Goal: Information Seeking & Learning: Learn about a topic

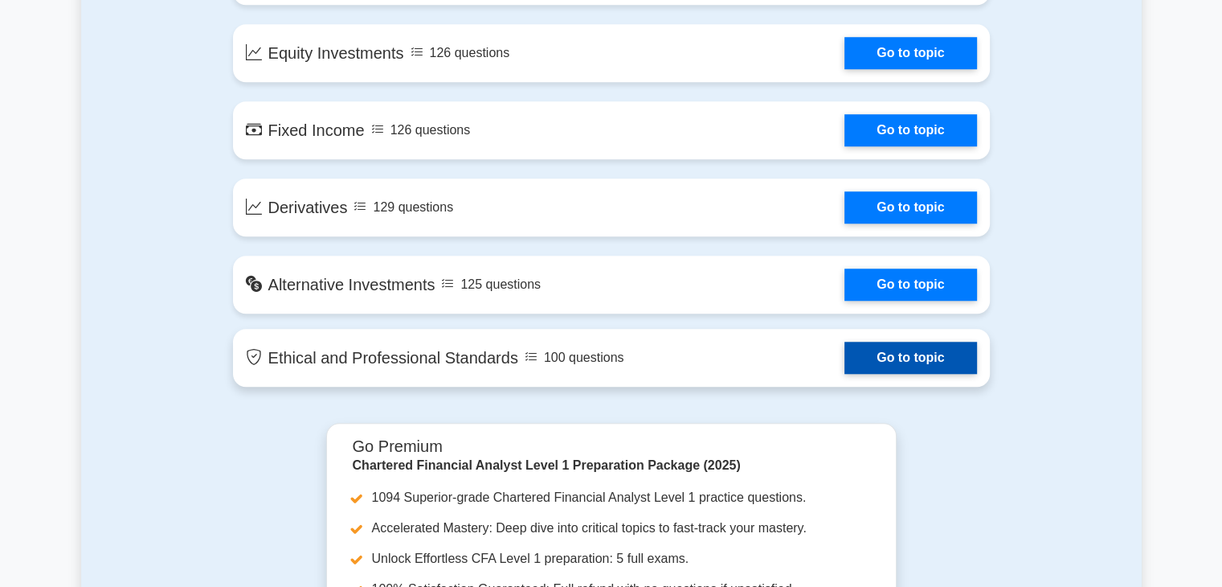
click at [893, 361] on link "Go to topic" at bounding box center [910, 357] width 132 height 32
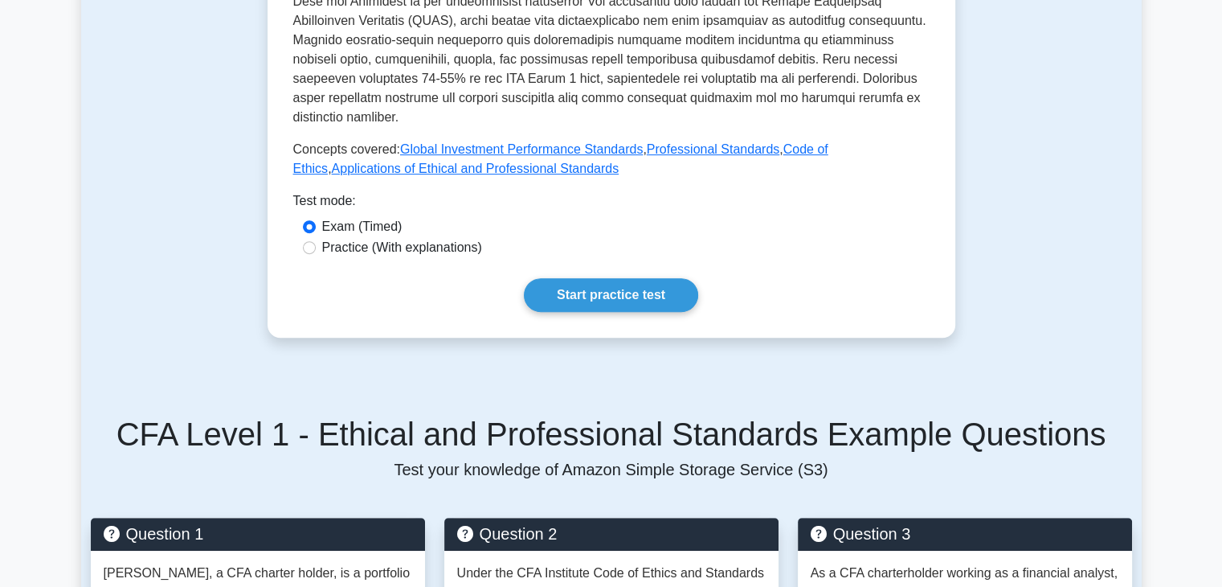
scroll to position [730, 0]
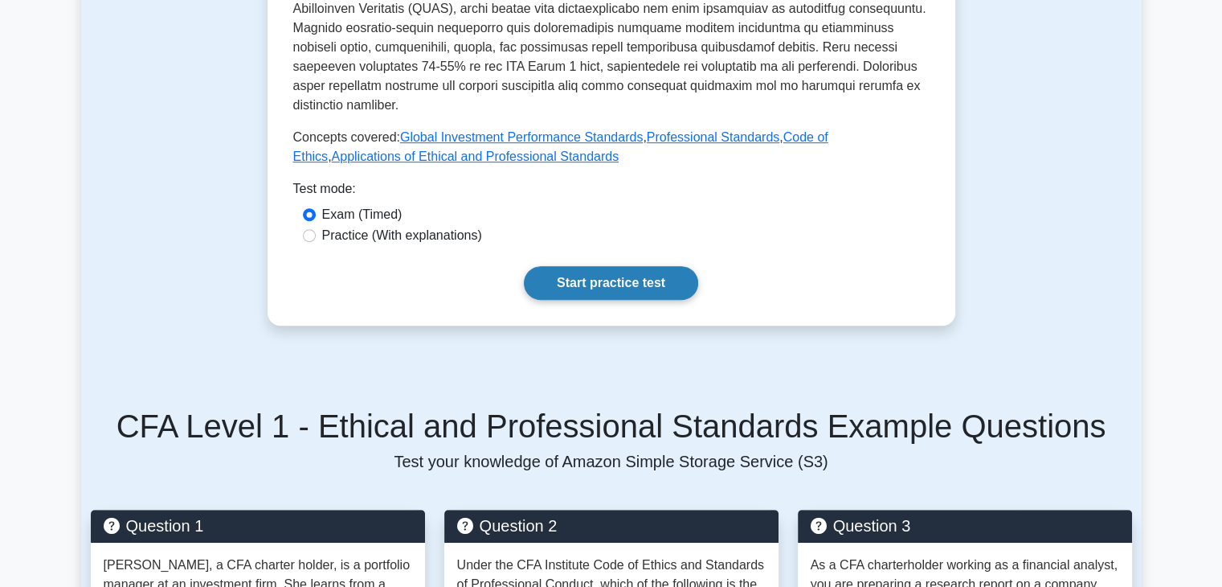
click at [566, 267] on link "Start practice test" at bounding box center [611, 283] width 174 height 34
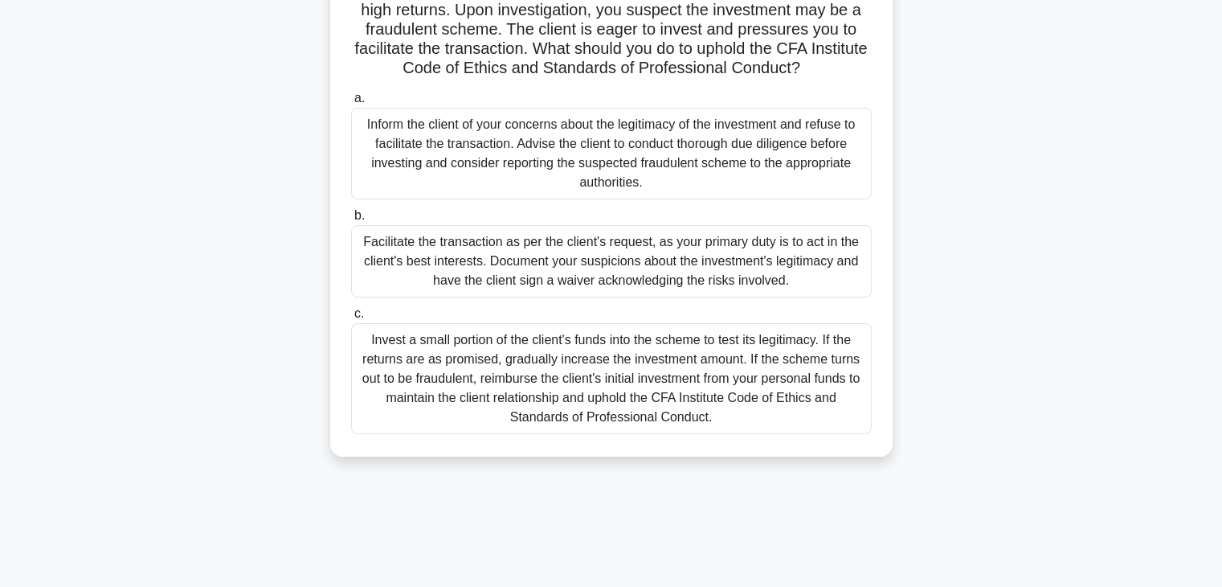
scroll to position [183, 0]
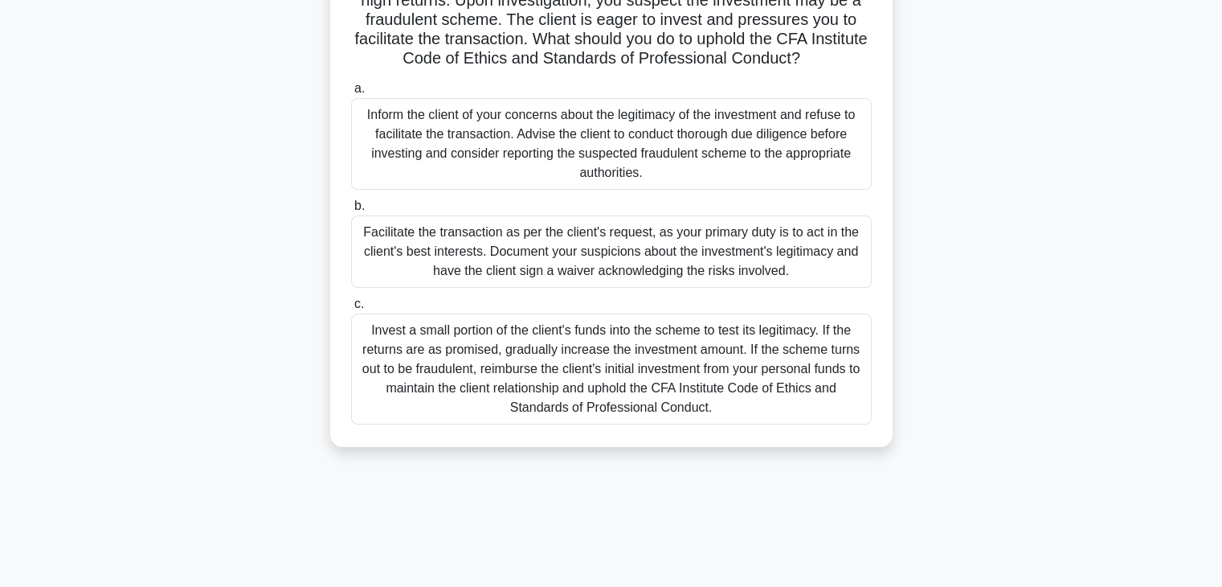
click at [607, 138] on div "Inform the client of your concerns about the legitimacy of the investment and r…" at bounding box center [611, 144] width 521 height 92
click at [351, 94] on input "a. Inform the client of your concerns about the legitimacy of the investment an…" at bounding box center [351, 89] width 0 height 10
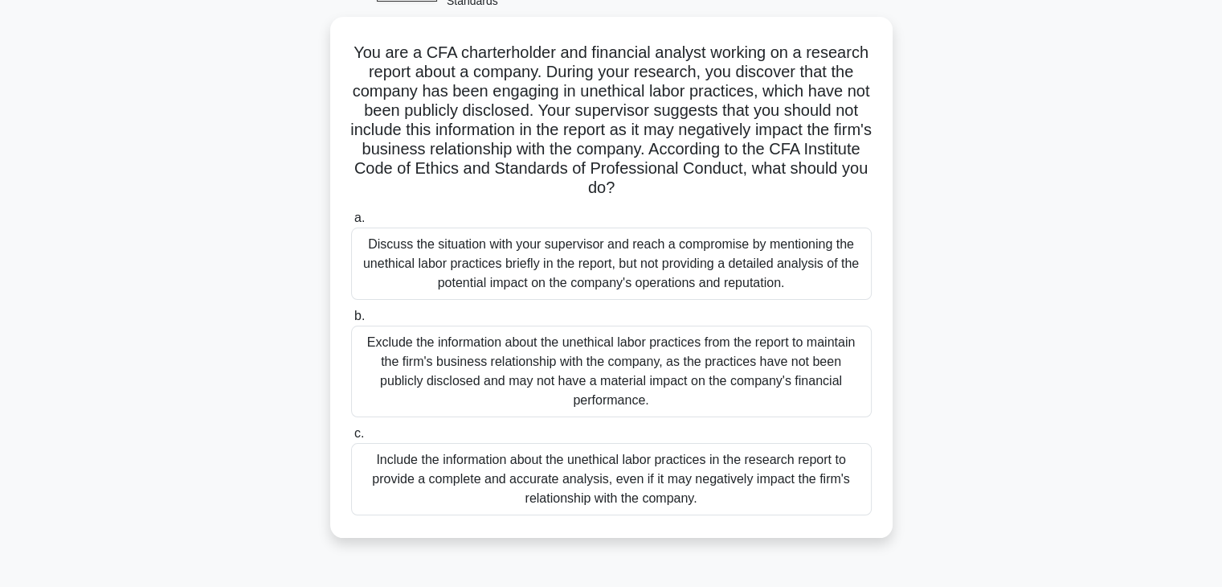
scroll to position [96, 0]
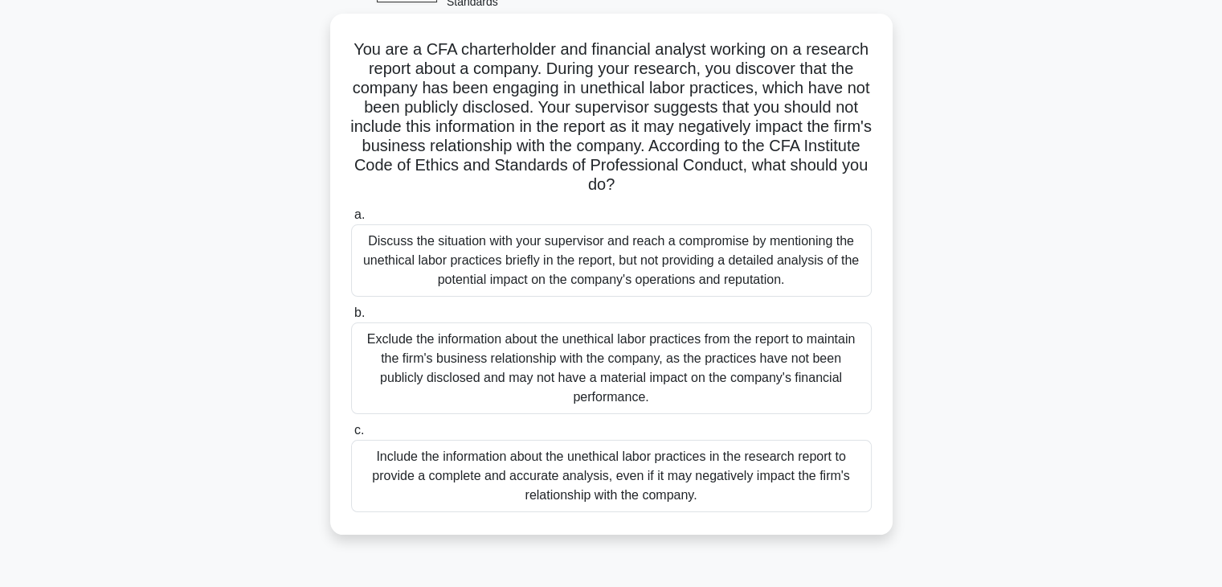
click at [685, 476] on div "Include the information about the unethical labor practices in the research rep…" at bounding box center [611, 475] width 521 height 72
click at [351, 435] on input "c. Include the information about the unethical labor practices in the research …" at bounding box center [351, 430] width 0 height 10
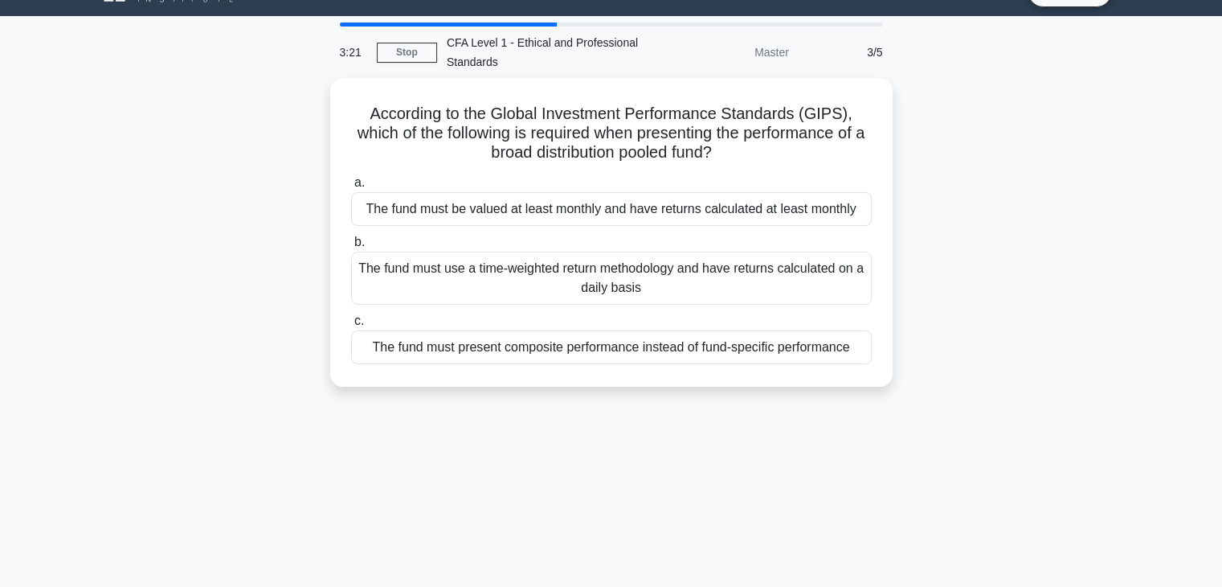
scroll to position [0, 0]
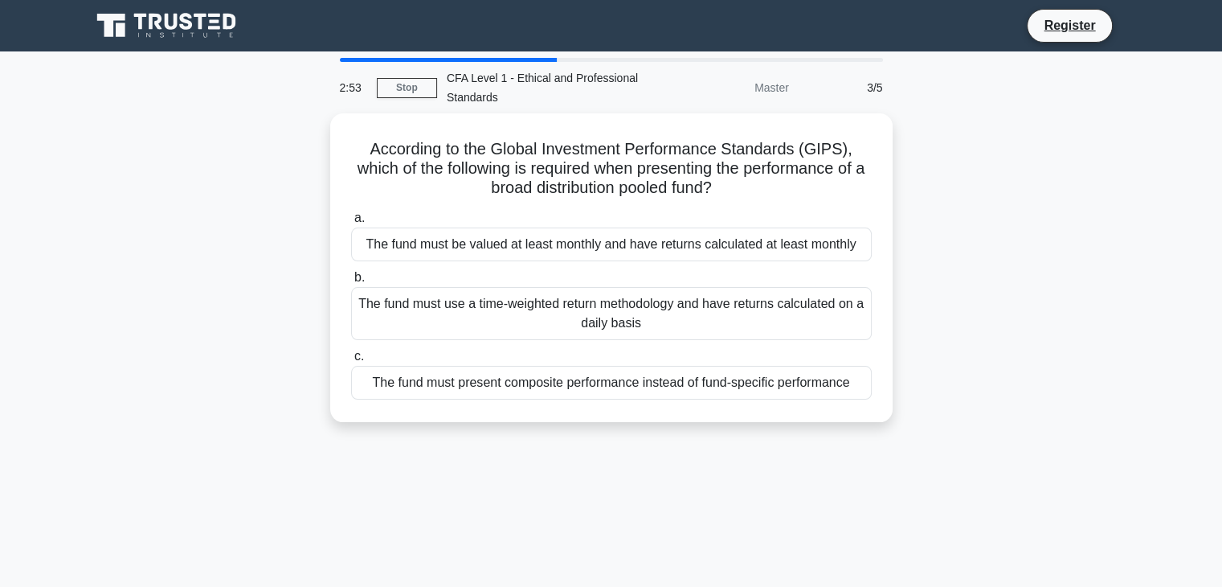
click at [828, 427] on div "According to the Global Investment Performance Standards (GIPS), which of the f…" at bounding box center [611, 277] width 1061 height 328
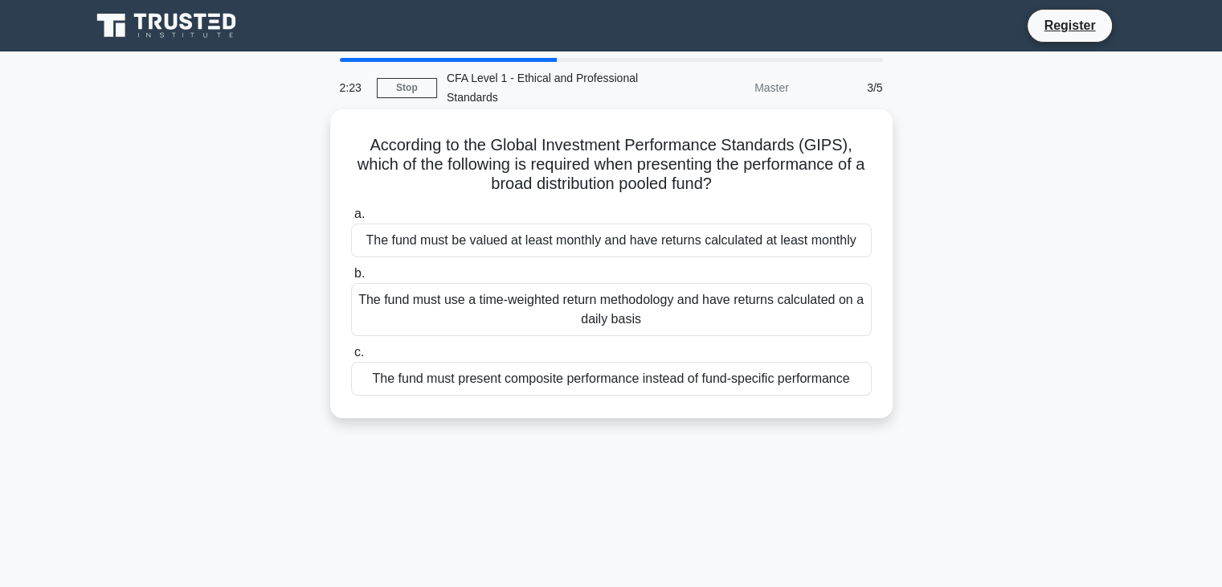
click at [800, 383] on div "The fund must present composite performance instead of fund-specific performance" at bounding box center [611, 379] width 521 height 34
click at [351, 358] on input "c. The fund must present composite performance instead of fund-specific perform…" at bounding box center [351, 352] width 0 height 10
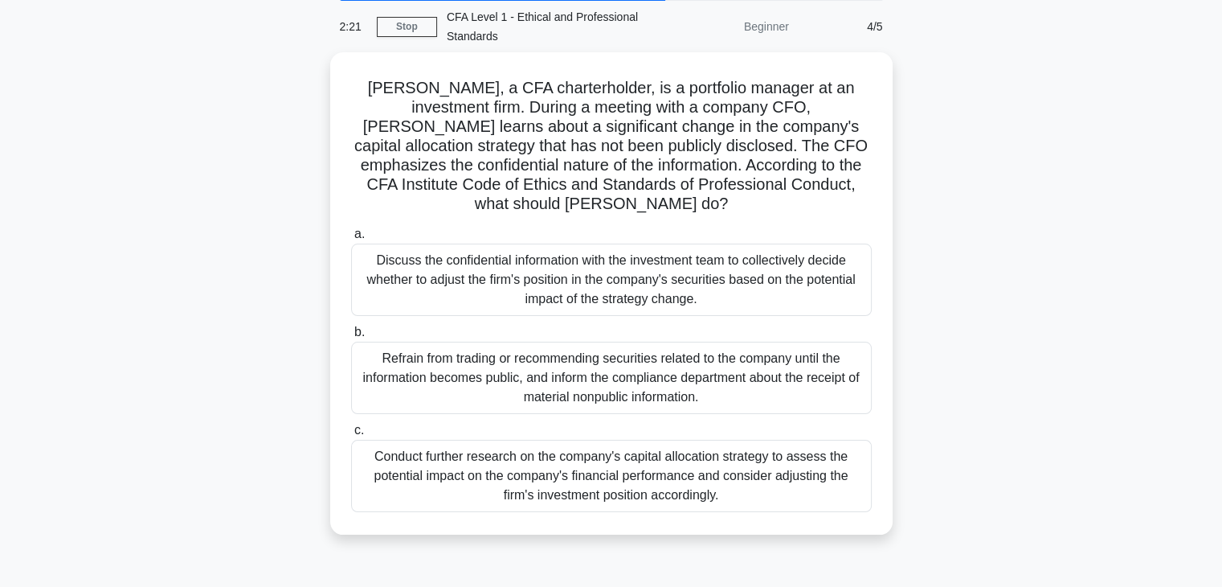
scroll to position [61, 0]
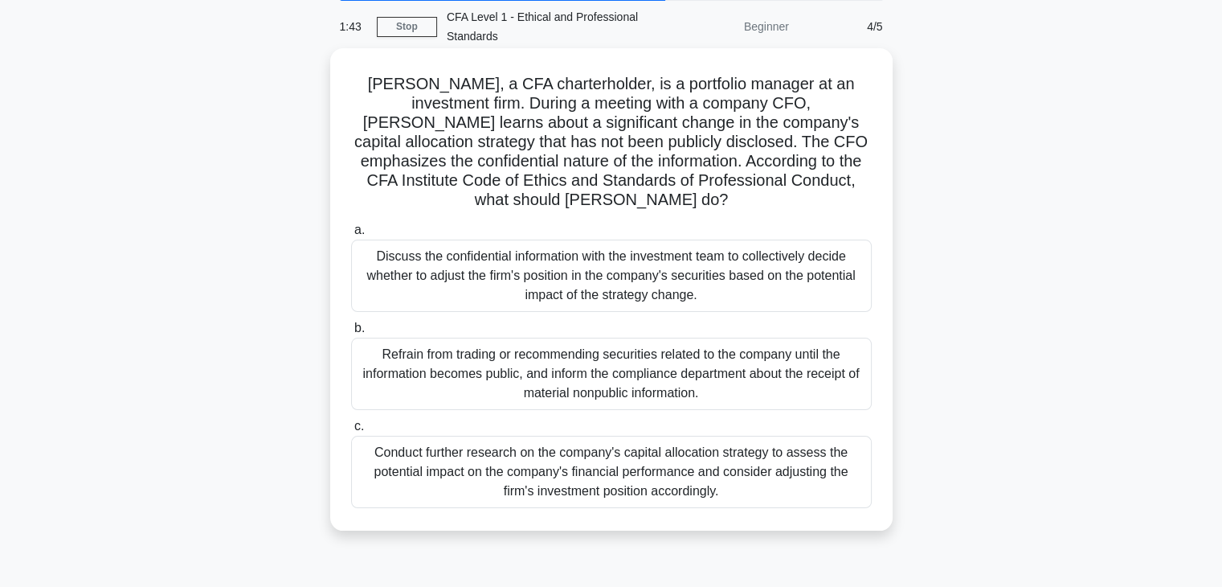
click at [780, 337] on div "Refrain from trading or recommending securities related to the company until th…" at bounding box center [611, 373] width 521 height 72
click at [351, 324] on input "b. Refrain from trading or recommending securities related to the company until…" at bounding box center [351, 328] width 0 height 10
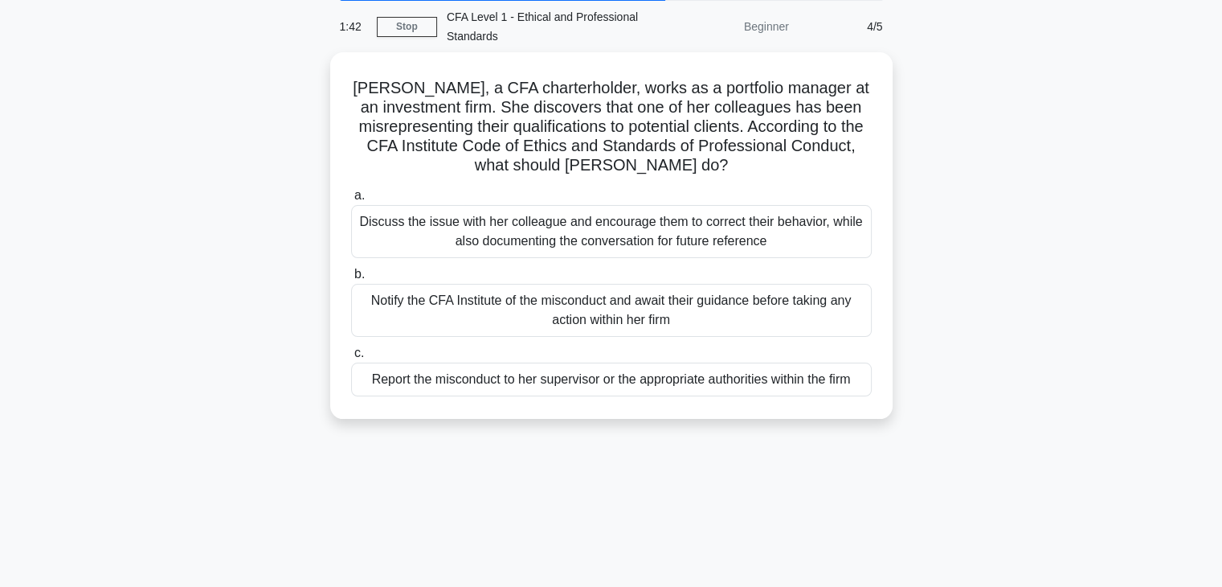
scroll to position [0, 0]
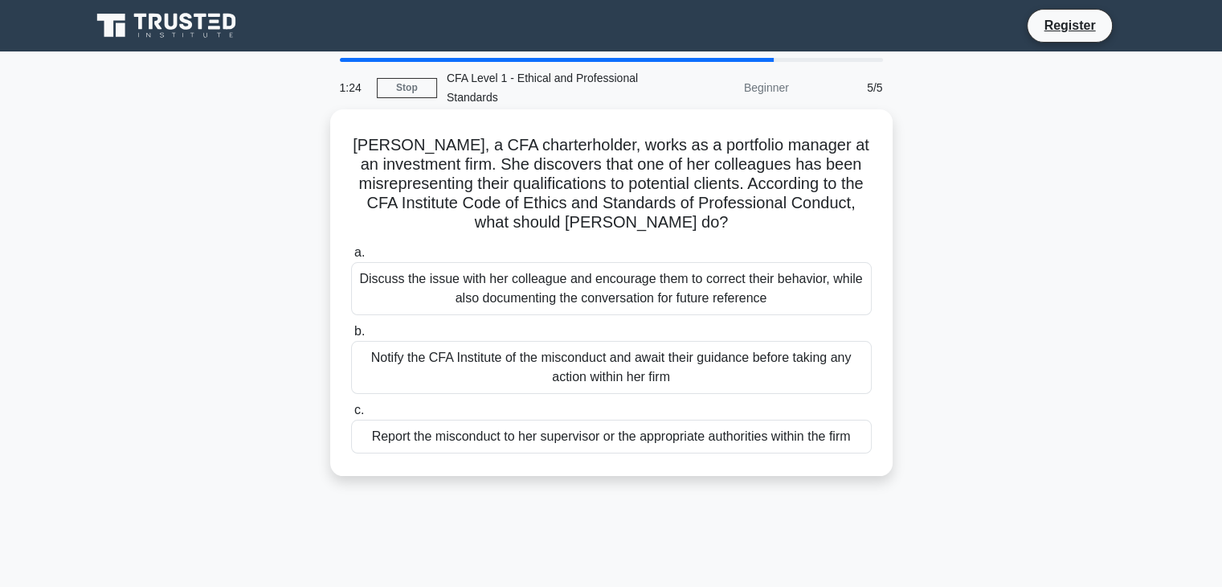
click at [791, 435] on div "Report the misconduct to her supervisor or the appropriate authorities within t…" at bounding box center [611, 436] width 521 height 34
click at [351, 415] on input "c. Report the misconduct to her supervisor or the appropriate authorities withi…" at bounding box center [351, 410] width 0 height 10
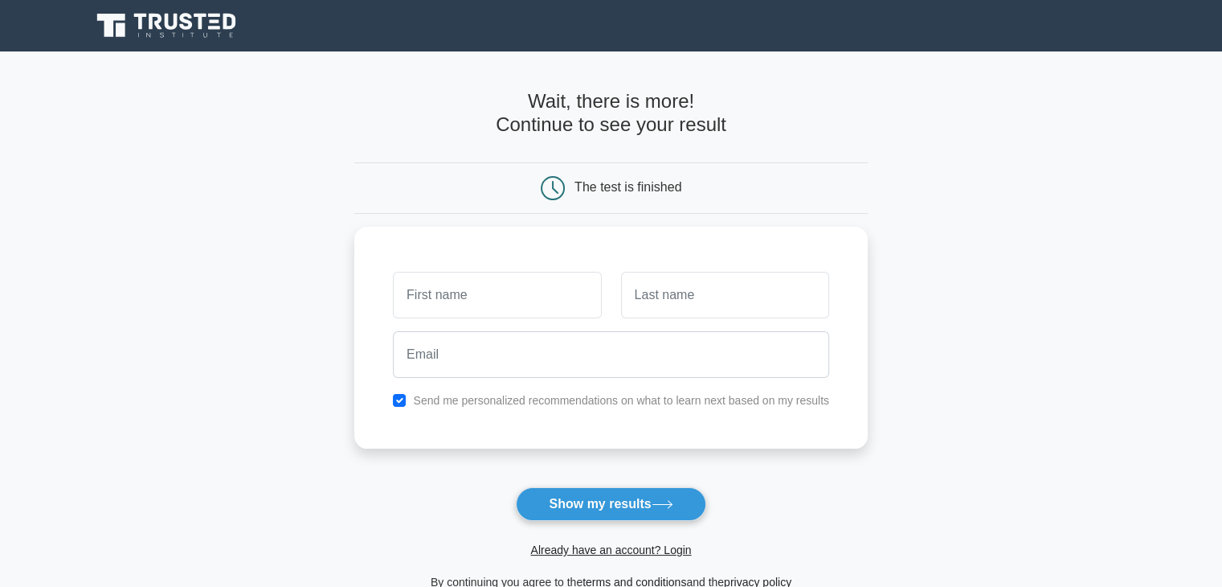
scroll to position [87, 0]
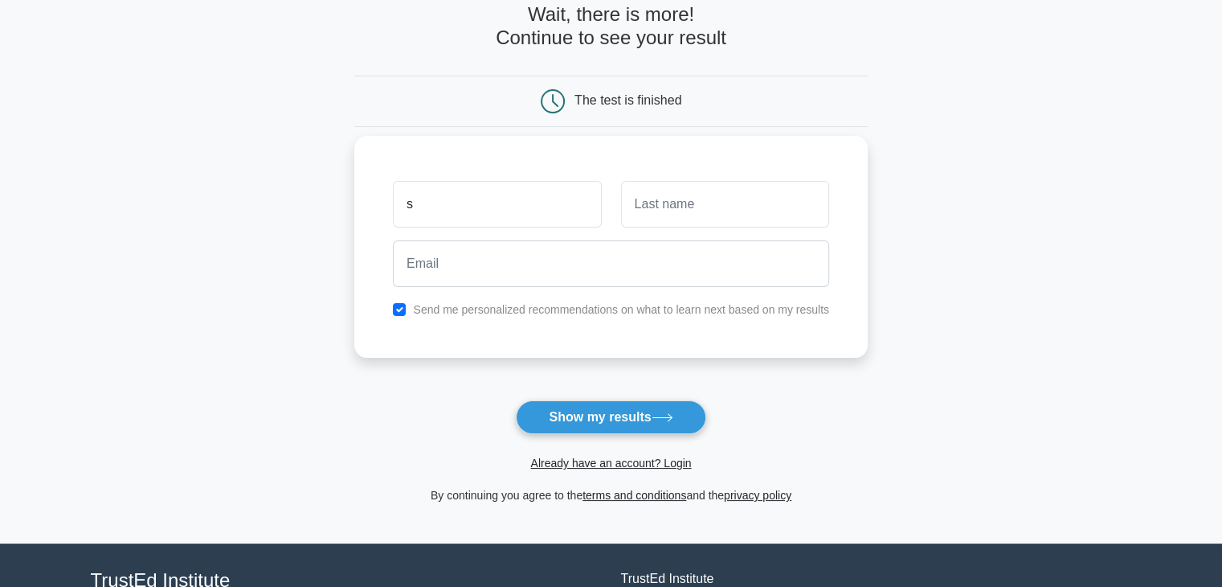
type input "s"
click at [741, 195] on input "text" at bounding box center [725, 204] width 208 height 47
type input "b"
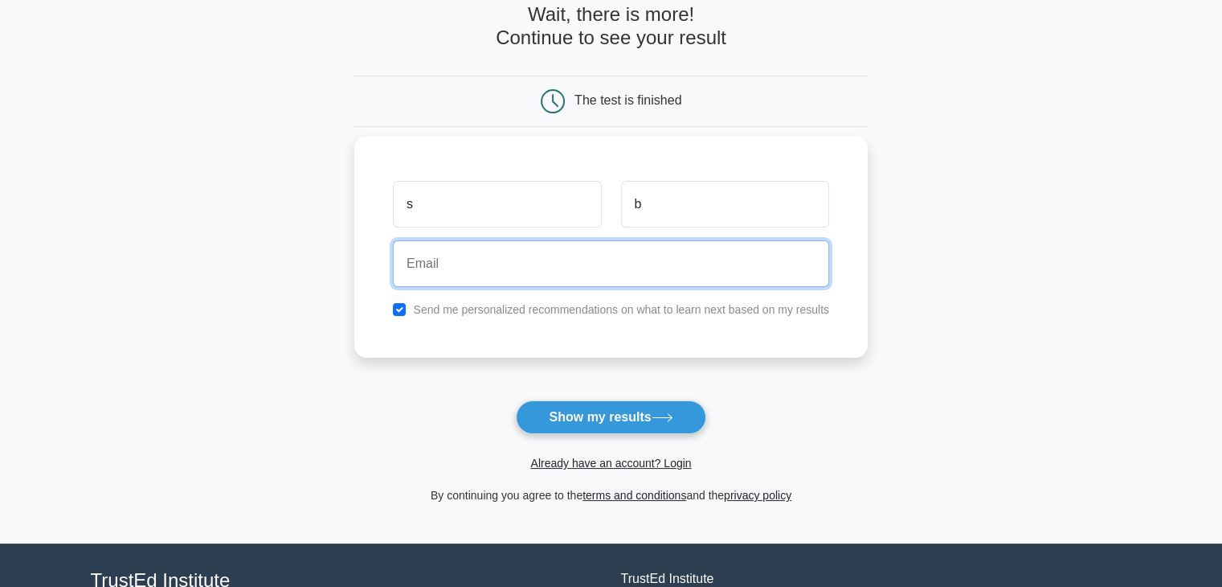
click at [646, 279] on input "email" at bounding box center [611, 263] width 436 height 47
click at [501, 265] on input "shrutibangera16@gmail.com" at bounding box center [611, 263] width 436 height 47
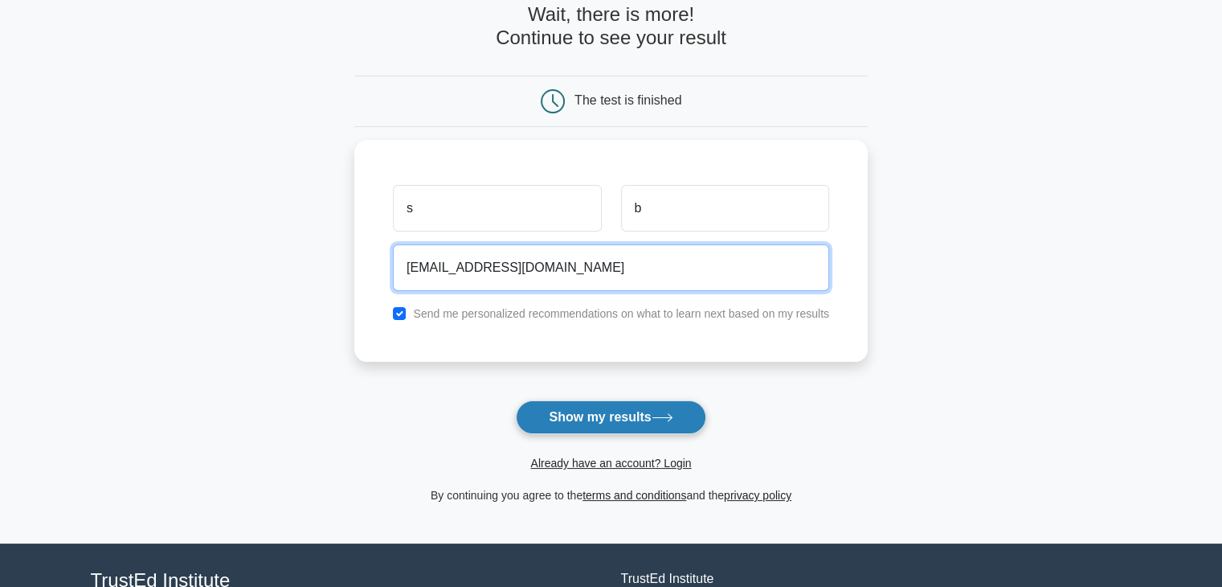
type input "shrutibangera@gmail.com"
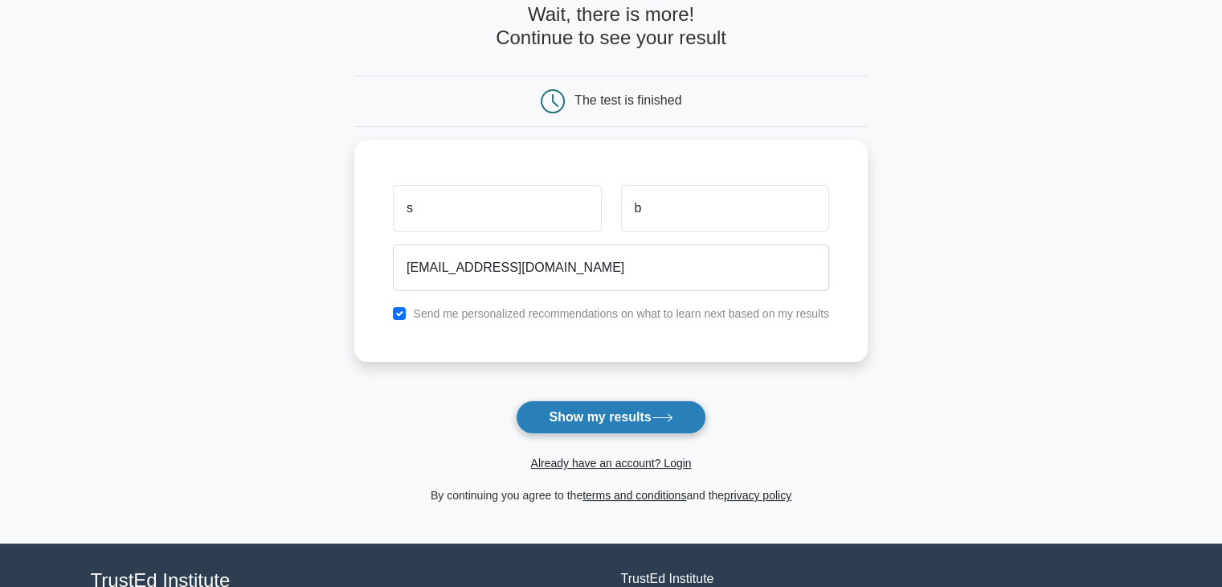
click at [590, 411] on button "Show my results" at bounding box center [611, 417] width 190 height 34
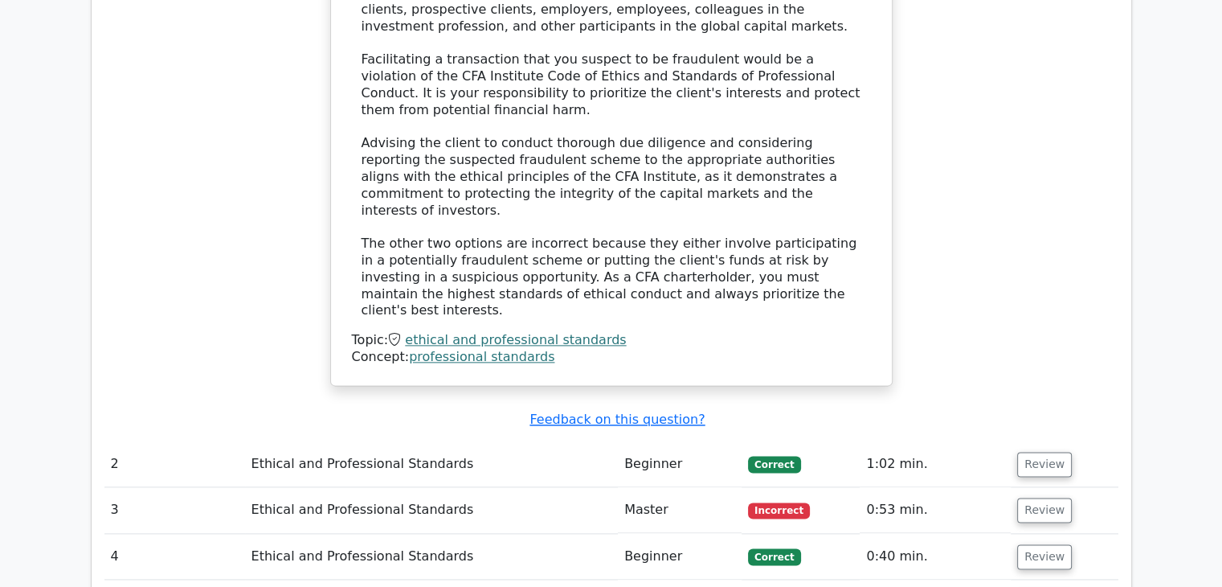
scroll to position [1937, 0]
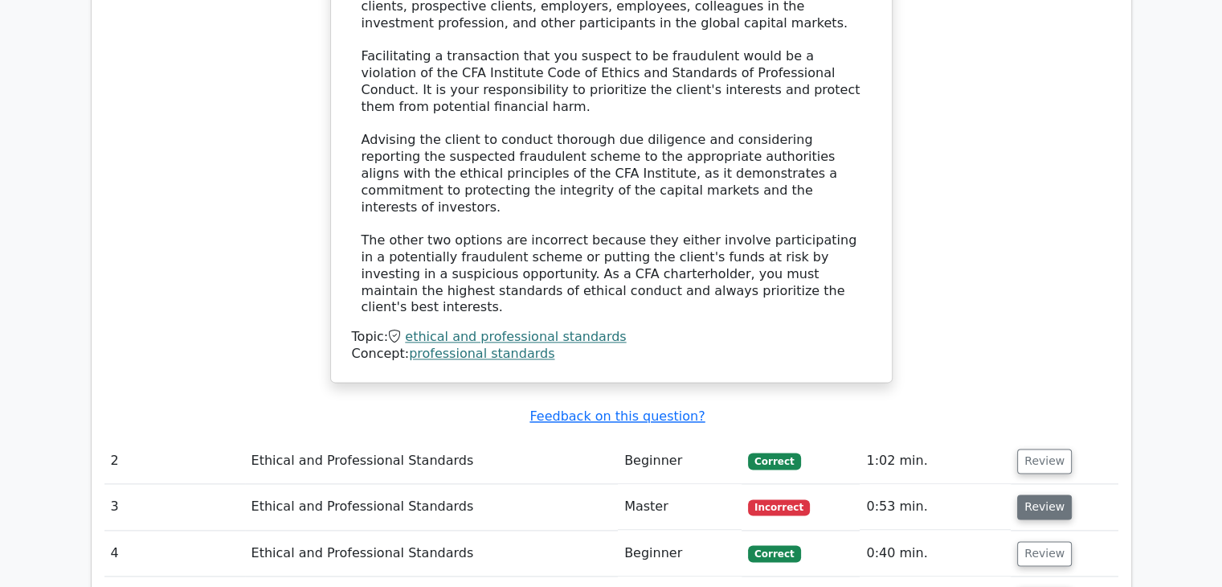
click at [1047, 494] on button "Review" at bounding box center [1044, 506] width 55 height 25
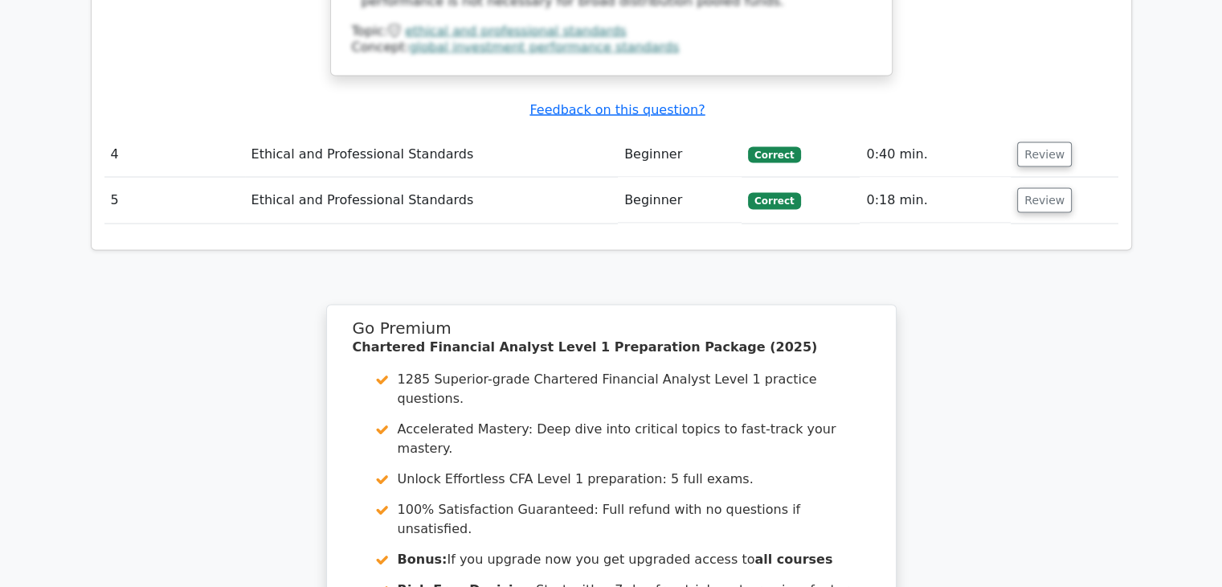
scroll to position [2767, 0]
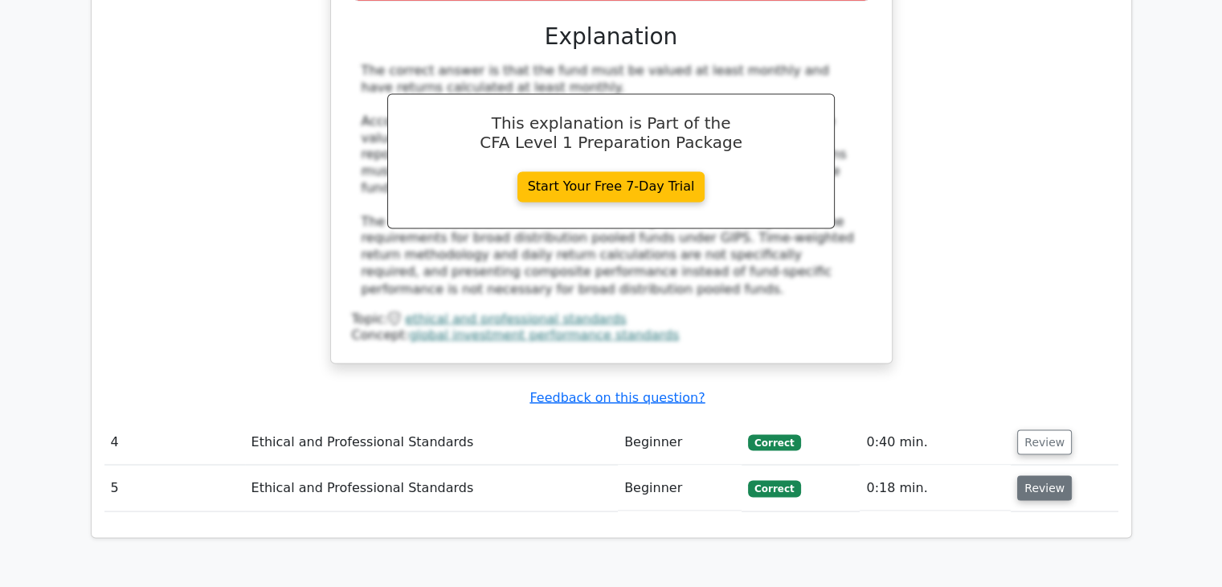
click at [1032, 475] on button "Review" at bounding box center [1044, 487] width 55 height 25
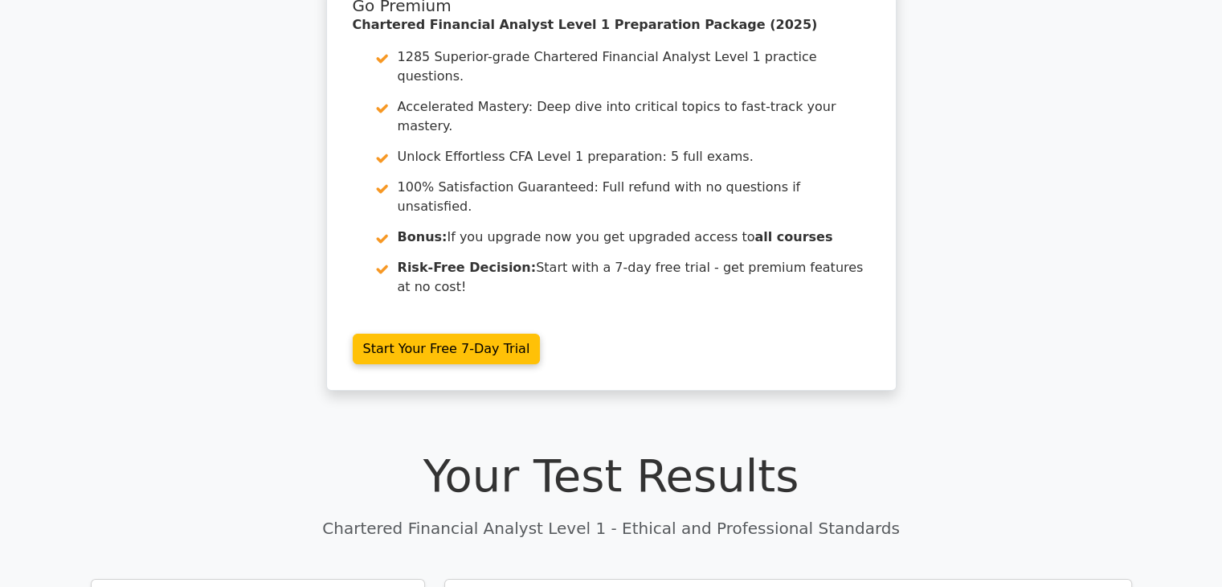
scroll to position [0, 0]
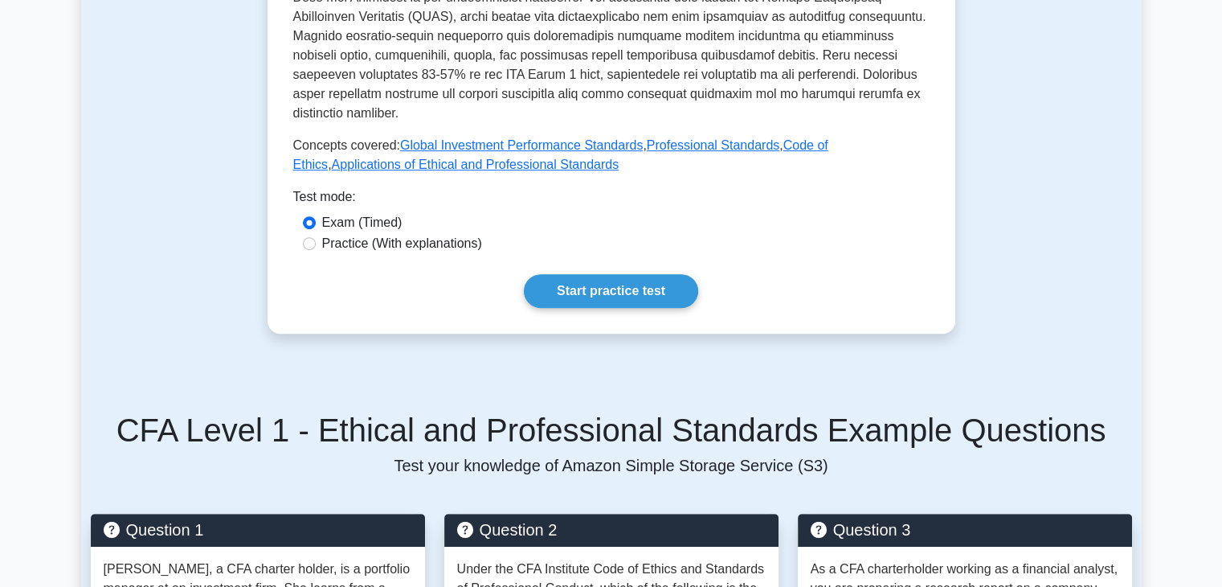
scroll to position [730, 0]
